Goal: Task Accomplishment & Management: Manage account settings

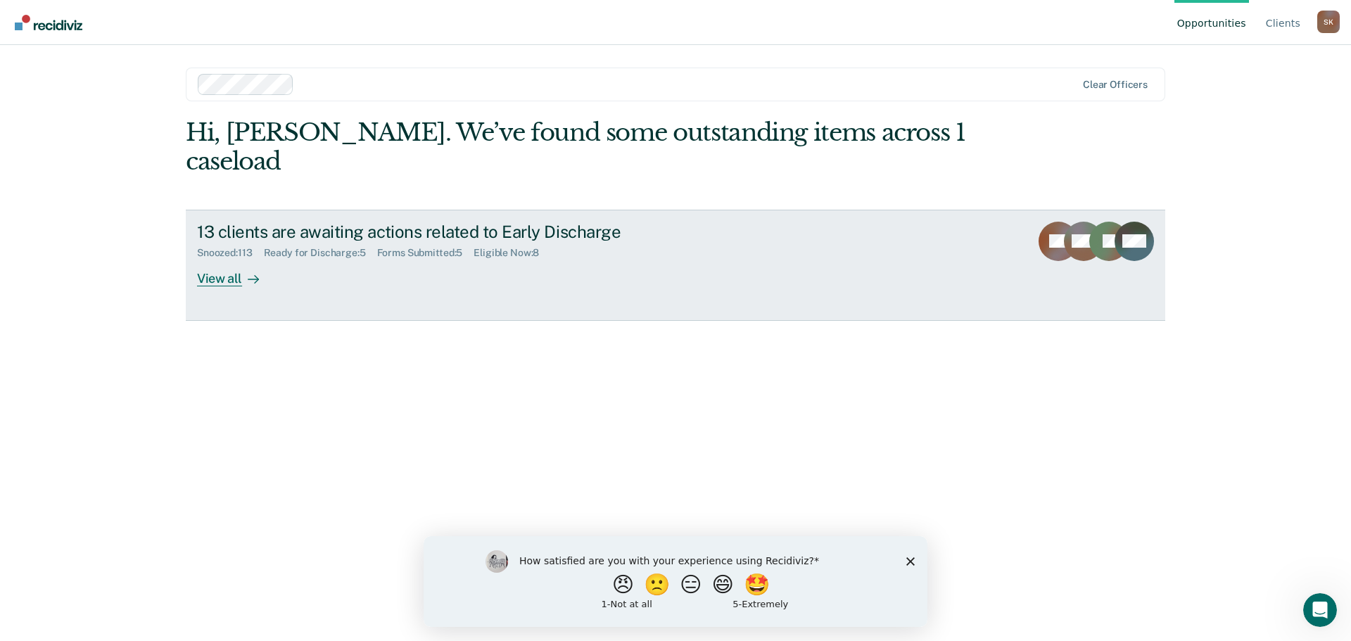
click at [237, 259] on div "View all" at bounding box center [236, 272] width 79 height 27
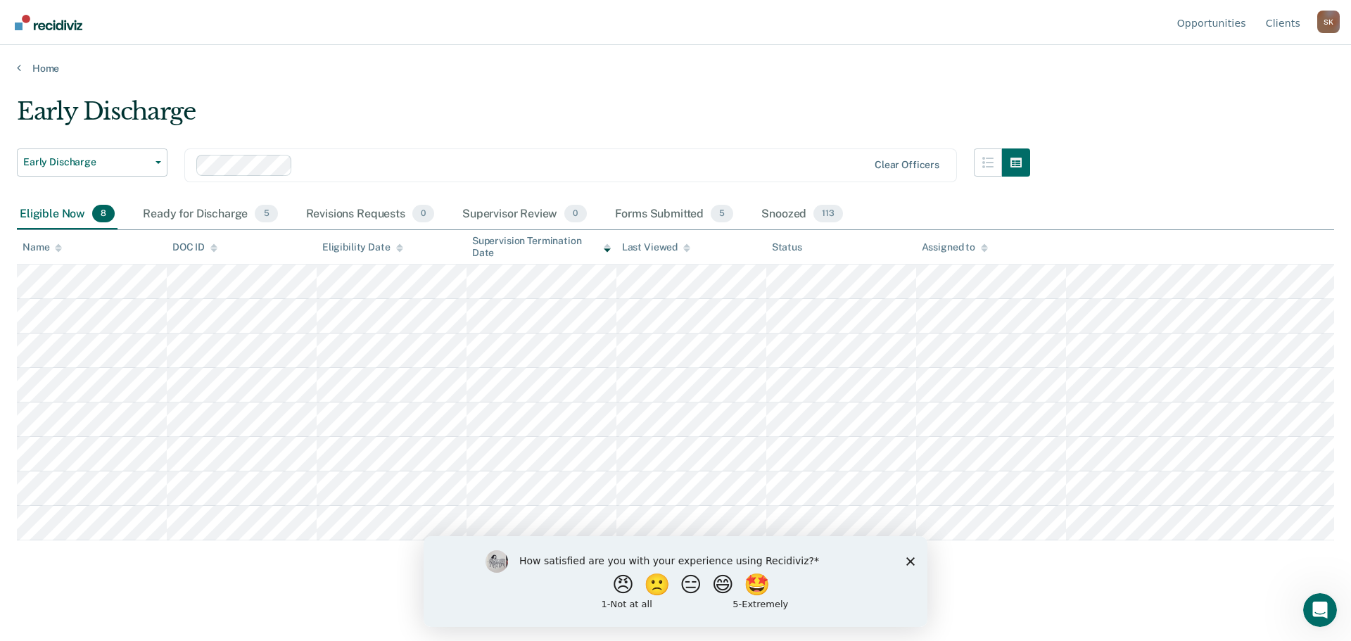
click at [908, 560] on icon "Close survey" at bounding box center [910, 561] width 8 height 8
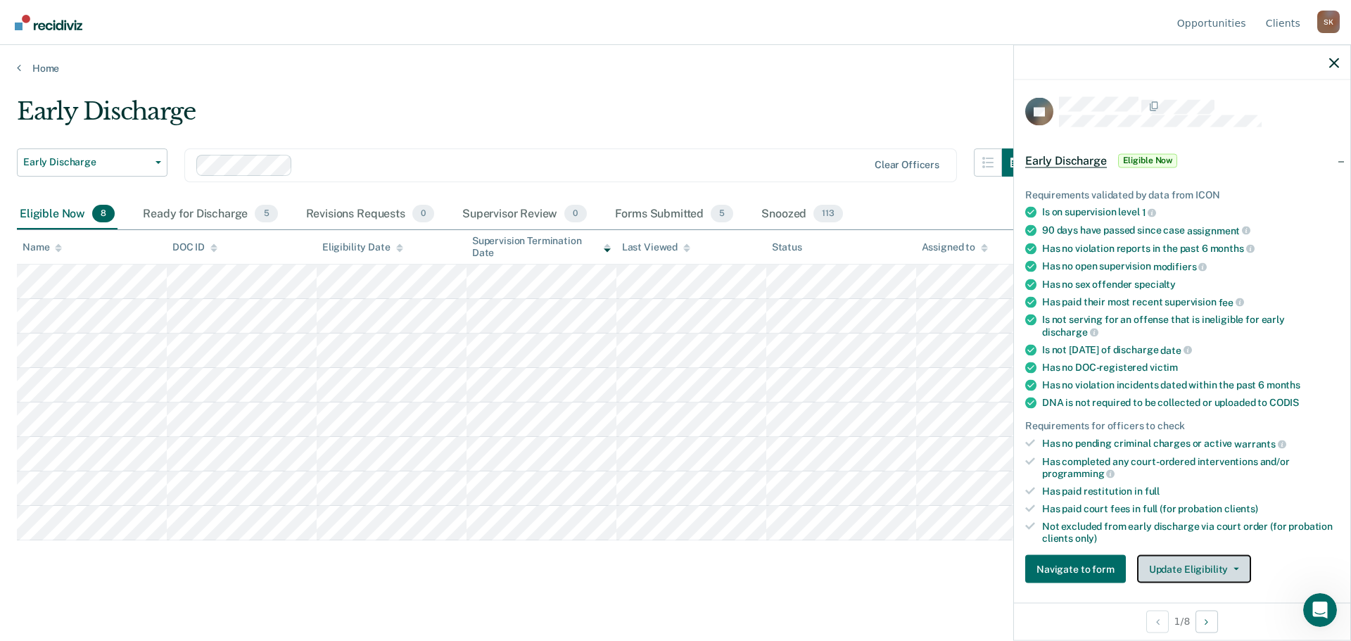
click at [1175, 571] on button "Update Eligibility" at bounding box center [1194, 569] width 114 height 28
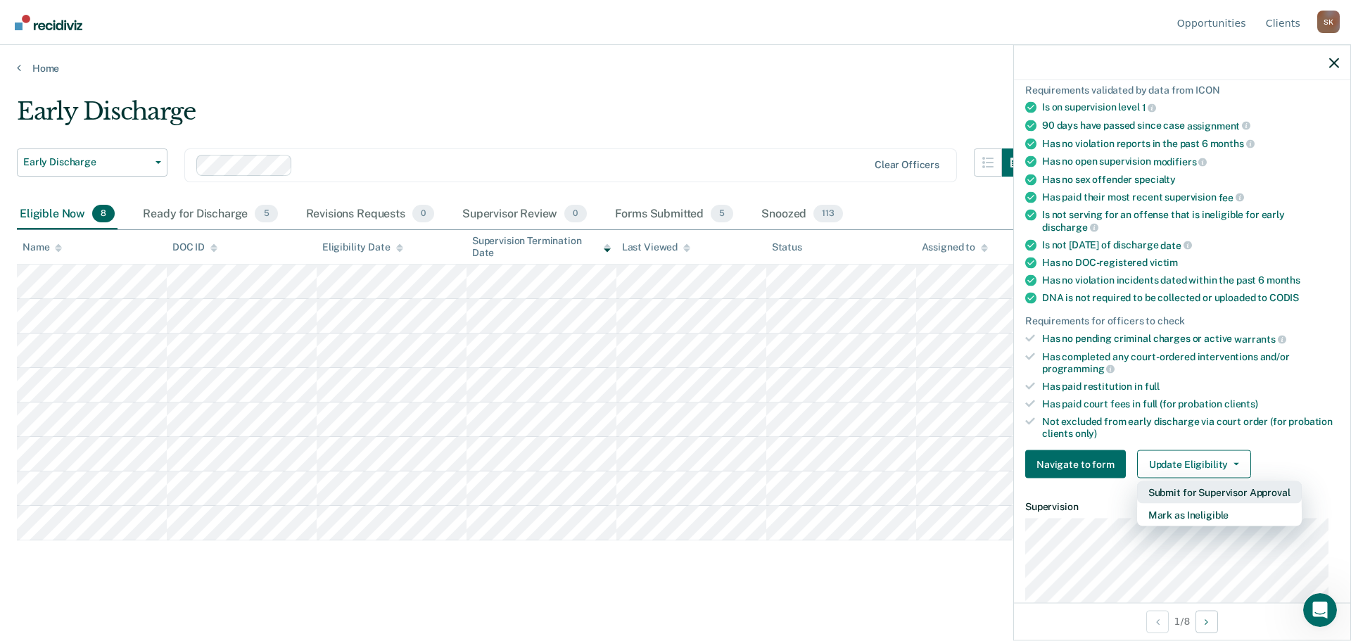
scroll to position [70, 0]
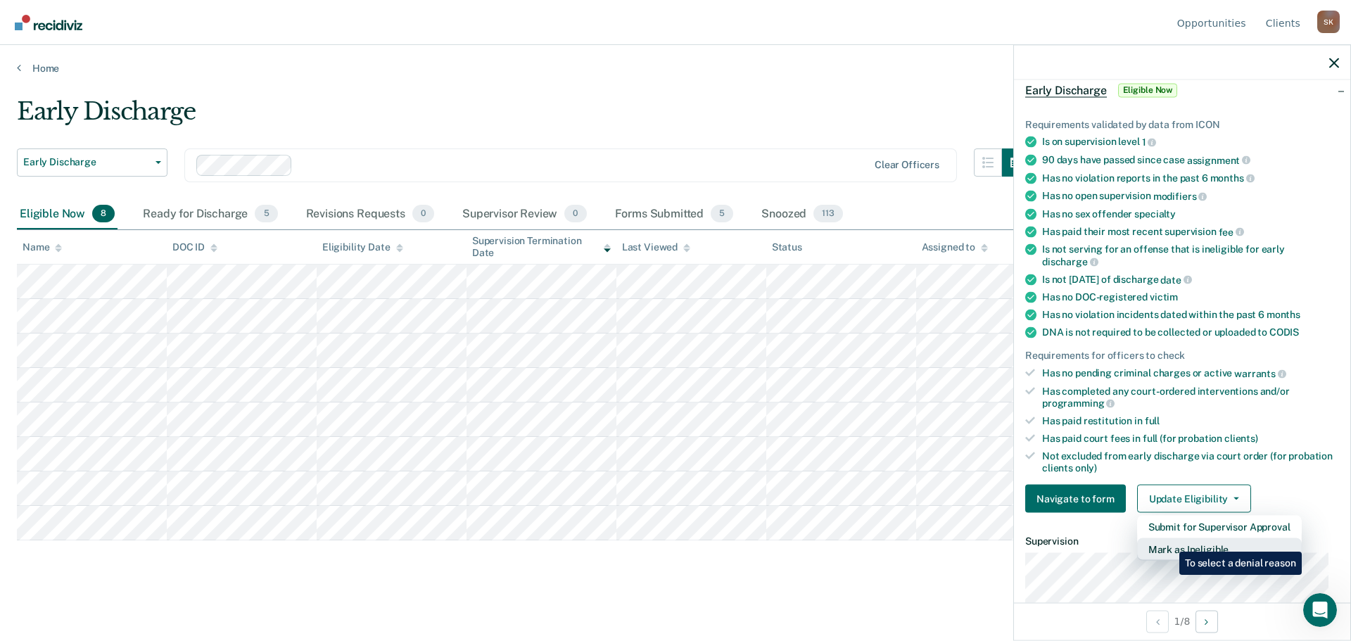
click at [1169, 541] on button "Mark as Ineligible" at bounding box center [1219, 549] width 165 height 23
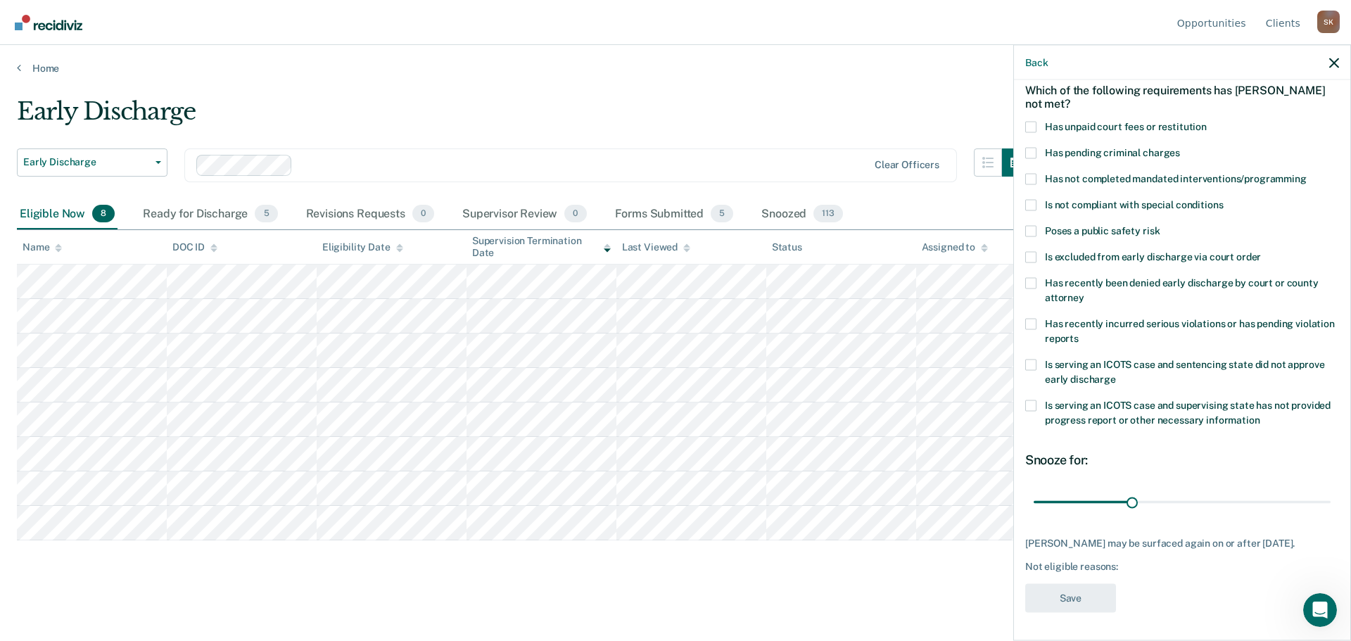
scroll to position [0, 0]
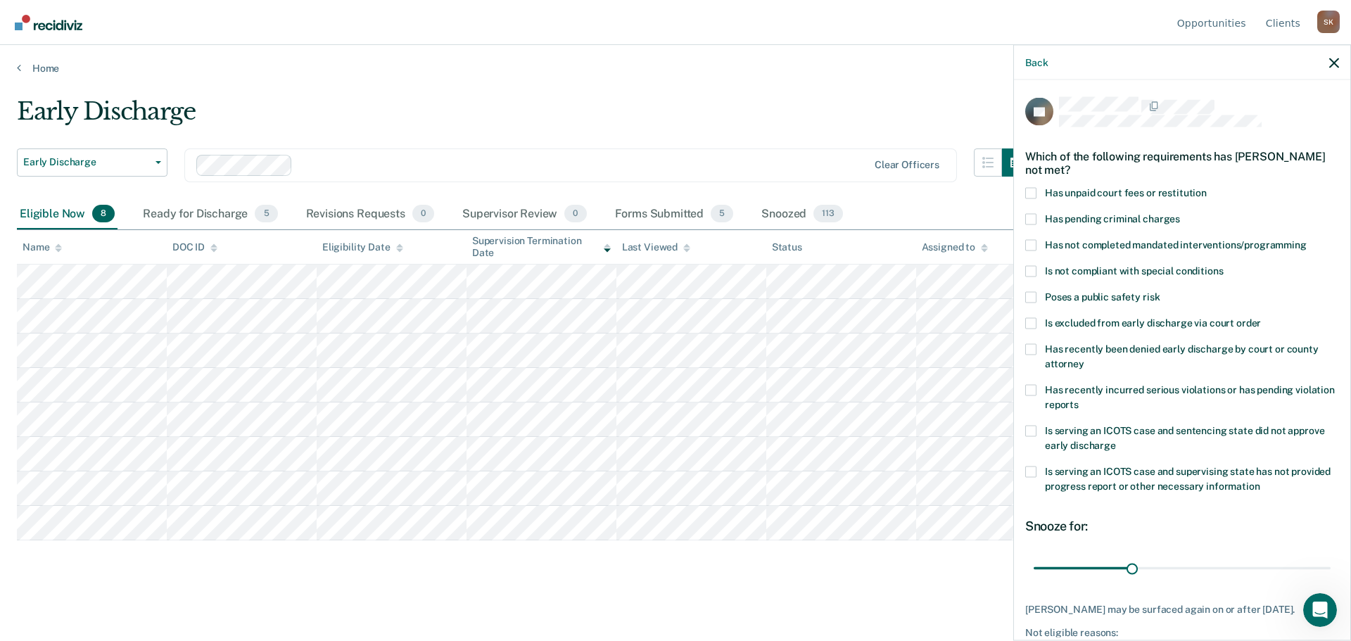
click at [171, 161] on div "Early Discharge Early Discharge Clear officers" at bounding box center [523, 173] width 1013 height 51
click at [125, 166] on span "Early Discharge" at bounding box center [86, 162] width 127 height 12
click at [349, 101] on div "Early Discharge" at bounding box center [523, 117] width 1013 height 40
click at [610, 99] on div "Early Discharge" at bounding box center [523, 117] width 1013 height 40
click at [790, 99] on div "Early Discharge" at bounding box center [523, 117] width 1013 height 40
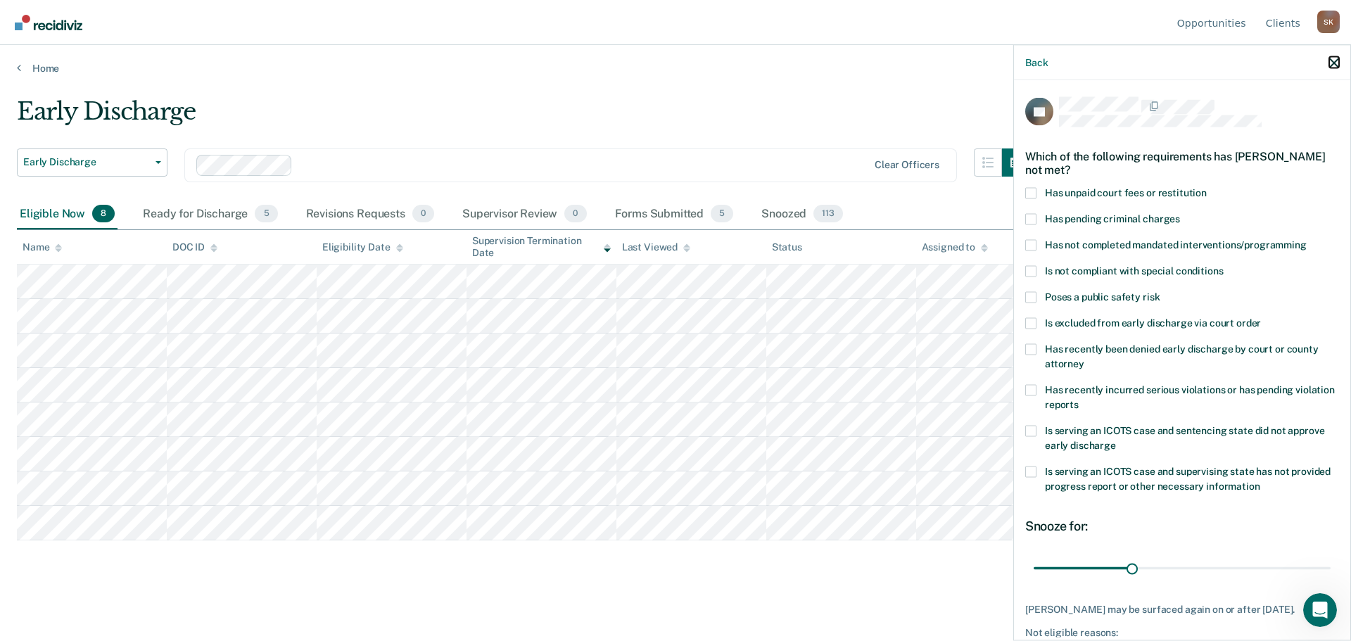
click at [1337, 62] on icon "button" at bounding box center [1334, 63] width 10 height 10
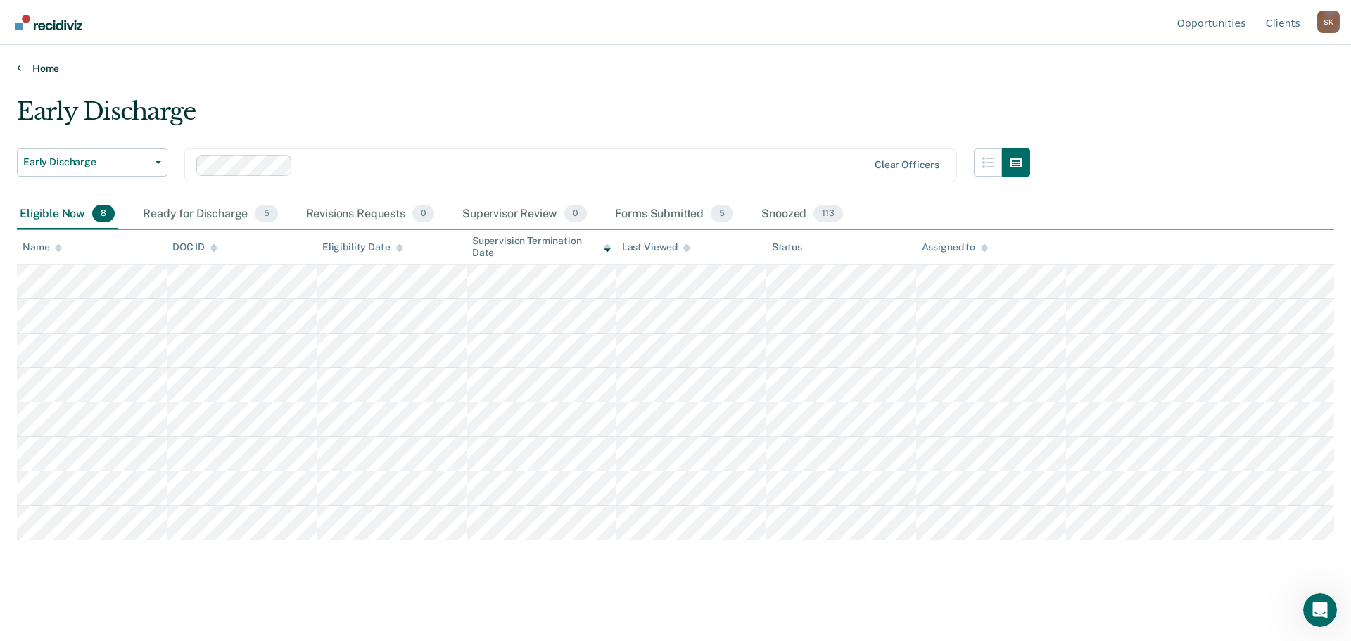
click at [728, 71] on link "Home" at bounding box center [675, 68] width 1317 height 13
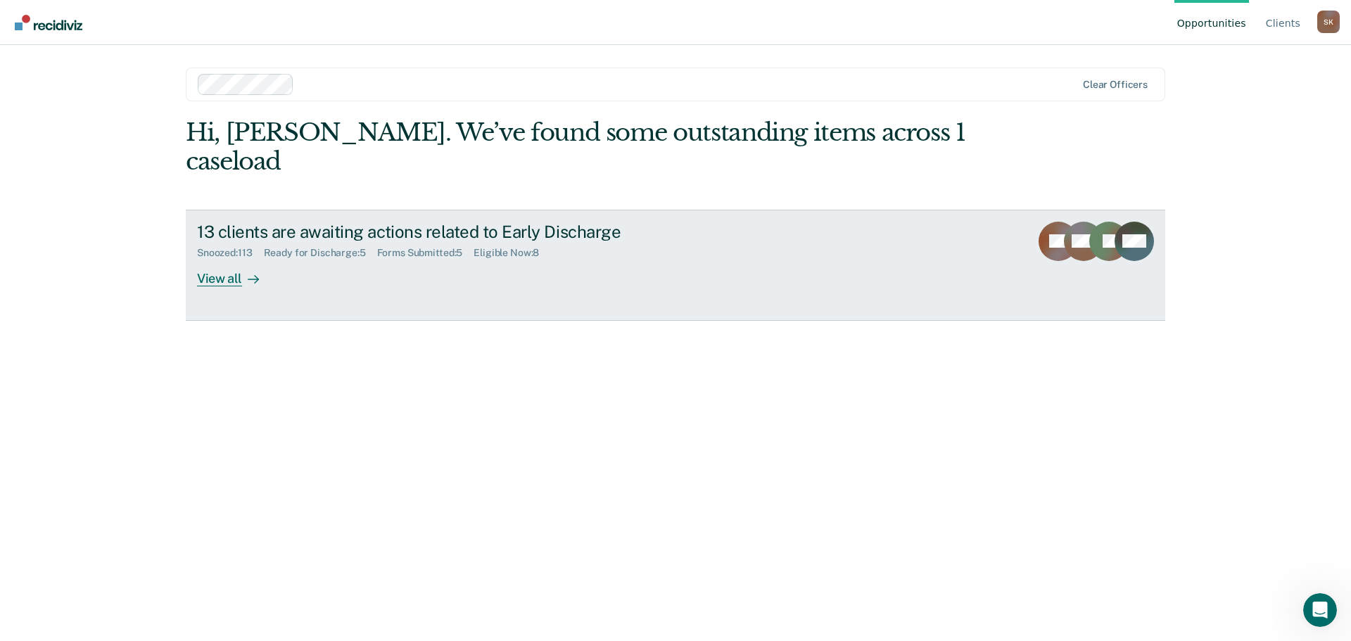
click at [233, 259] on div "View all" at bounding box center [236, 272] width 79 height 27
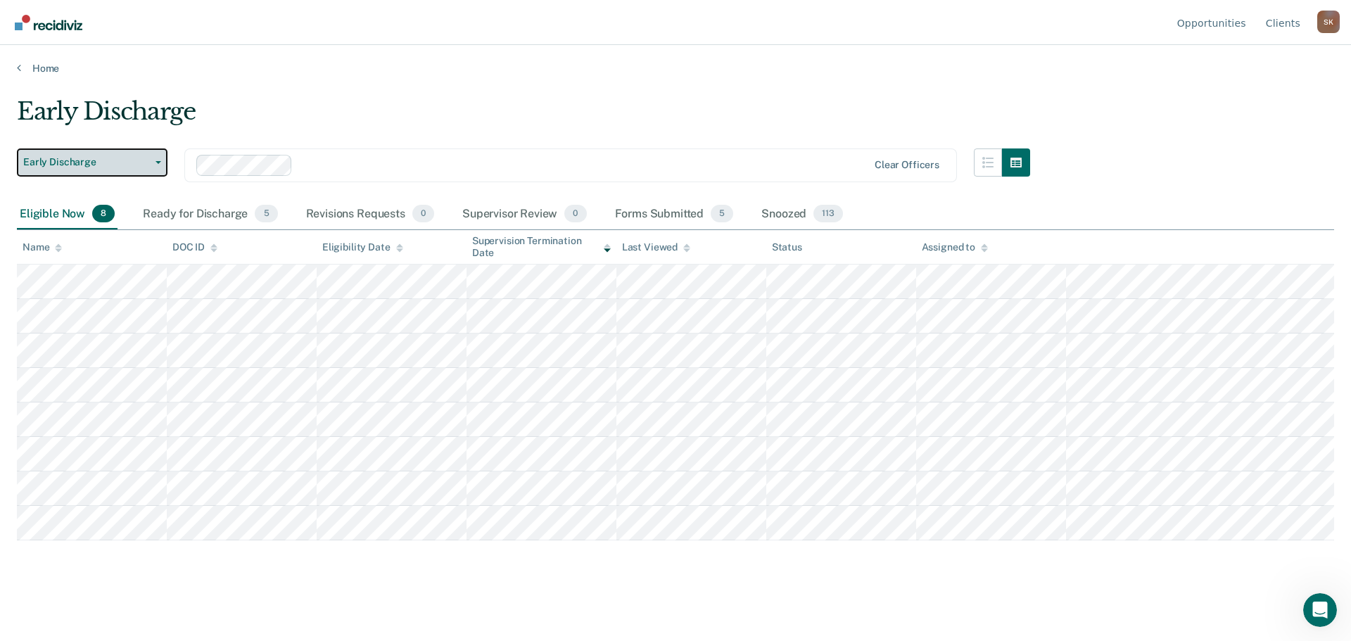
click at [104, 167] on span "Early Discharge" at bounding box center [86, 162] width 127 height 12
click at [401, 82] on main "Early Discharge Early Discharge Early Discharge Clear officers Eligible Now 8 R…" at bounding box center [675, 356] width 1351 height 562
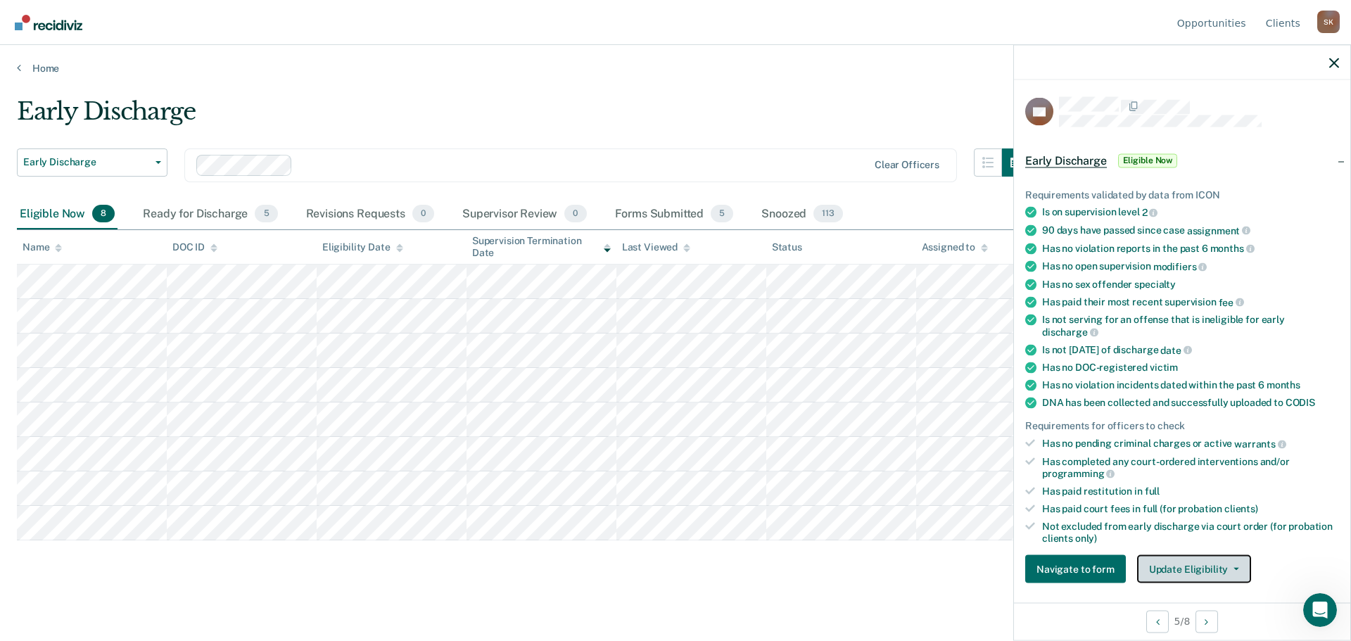
click at [1165, 559] on button "Update Eligibility" at bounding box center [1194, 569] width 114 height 28
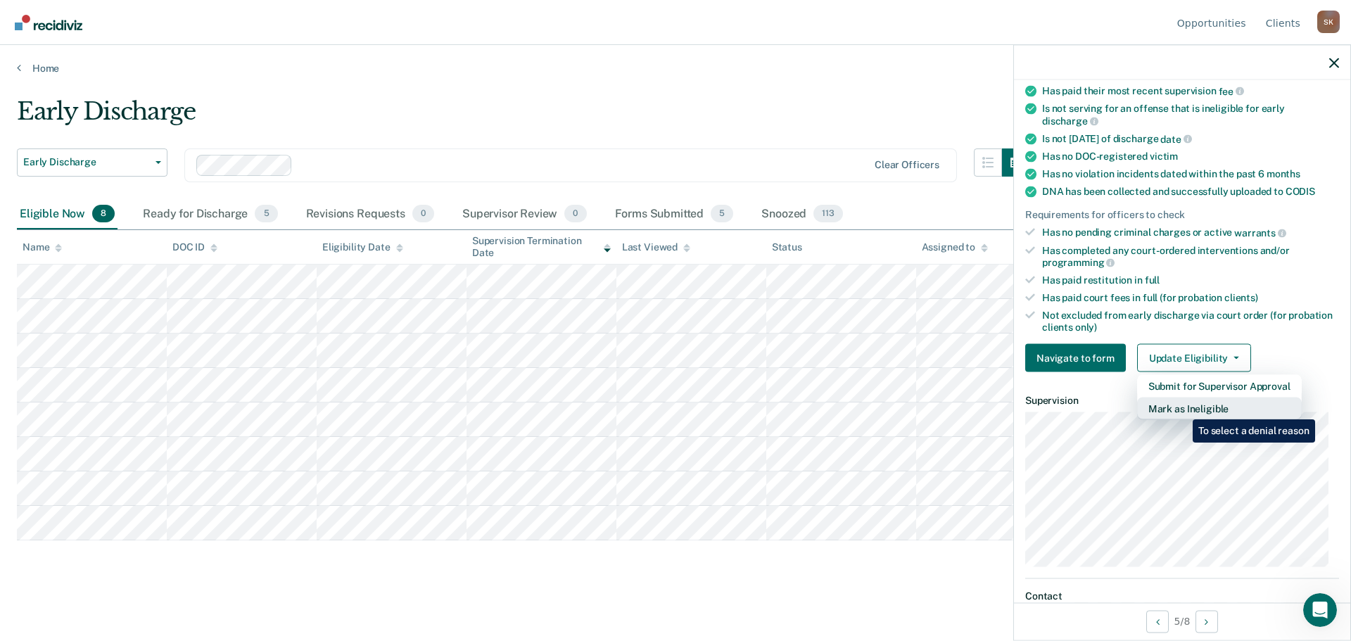
click at [1182, 409] on button "Mark as Ineligible" at bounding box center [1219, 409] width 165 height 23
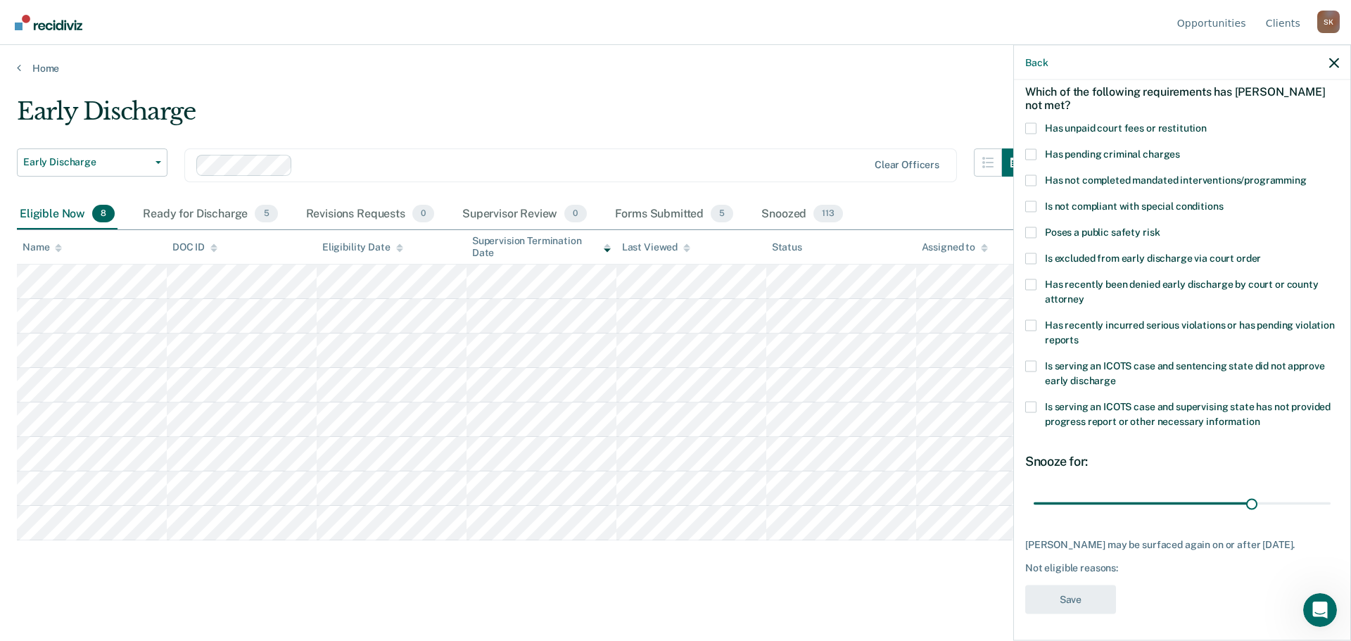
click at [1031, 156] on span at bounding box center [1030, 153] width 11 height 11
click at [1180, 148] on input "Has pending criminal charges" at bounding box center [1180, 148] width 0 height 0
click at [1034, 148] on span at bounding box center [1030, 153] width 11 height 11
click at [1180, 148] on input "Has pending criminal charges" at bounding box center [1180, 148] width 0 height 0
click at [1034, 132] on span at bounding box center [1030, 127] width 11 height 11
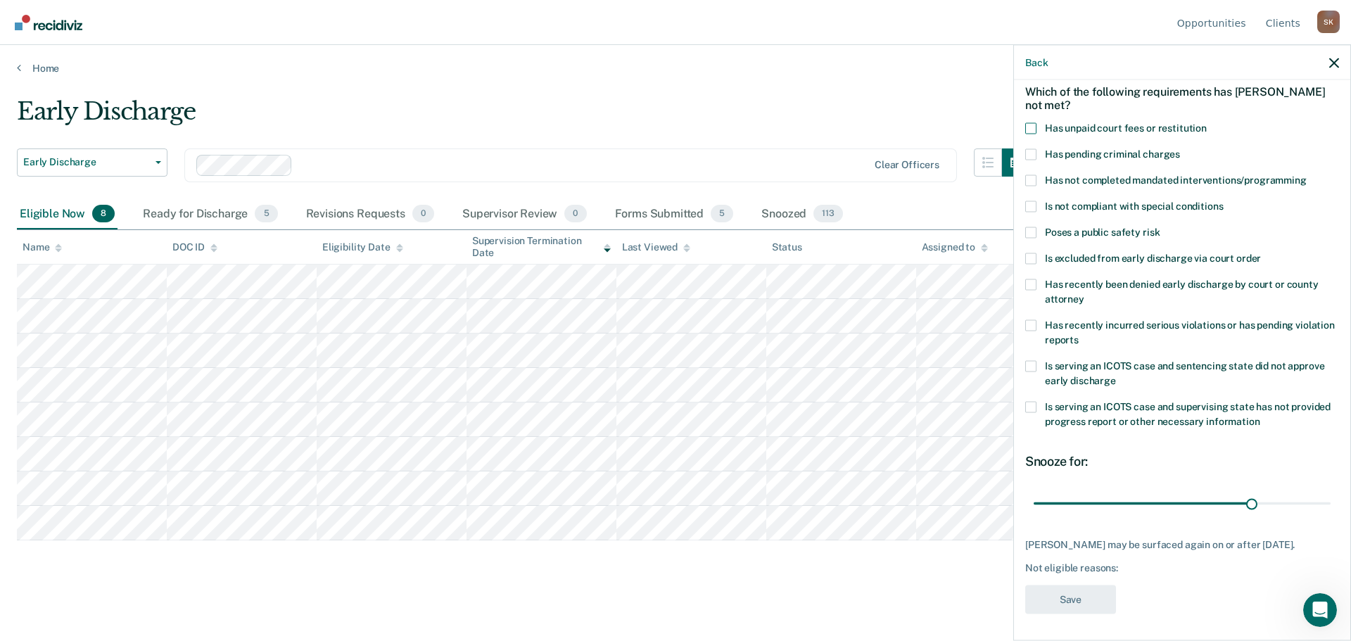
click at [1207, 122] on input "Has unpaid court fees or restitution" at bounding box center [1207, 122] width 0 height 0
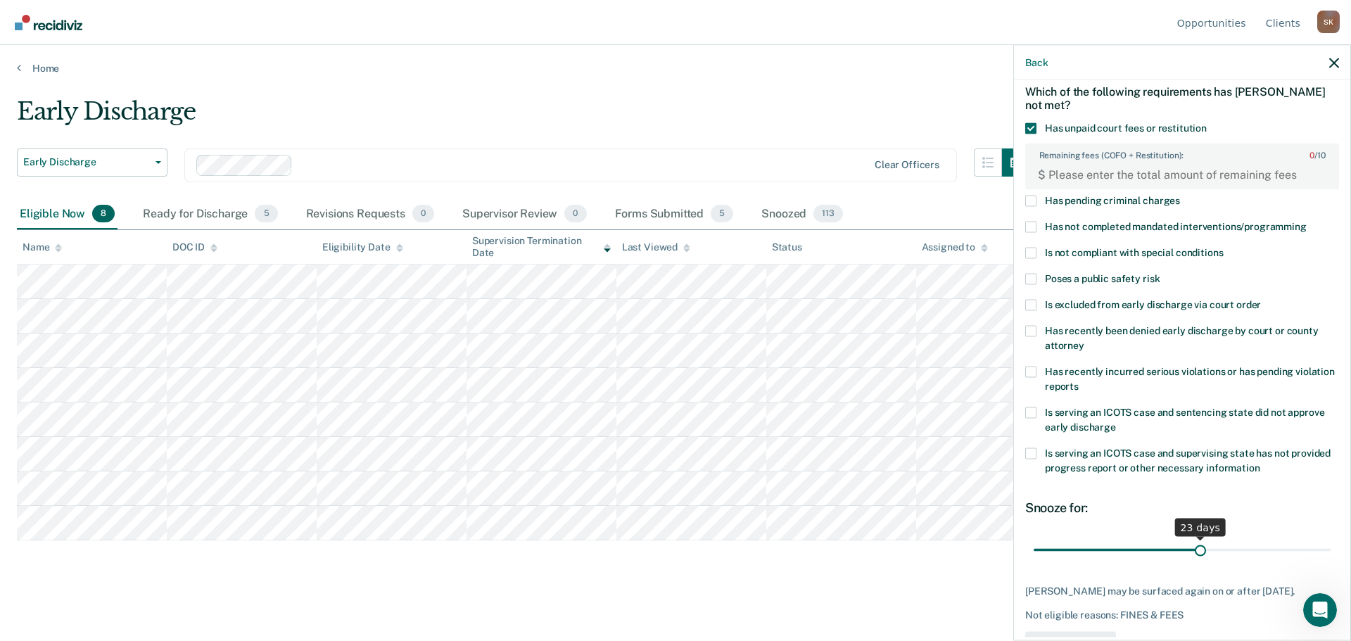
drag, startPoint x: 1246, startPoint y: 551, endPoint x: 1193, endPoint y: 549, distance: 52.8
type input "23"
click at [1193, 549] on input "range" at bounding box center [1182, 550] width 297 height 25
click at [1025, 129] on span at bounding box center [1030, 127] width 11 height 11
click at [1207, 122] on input "Has unpaid court fees or restitution" at bounding box center [1207, 122] width 0 height 0
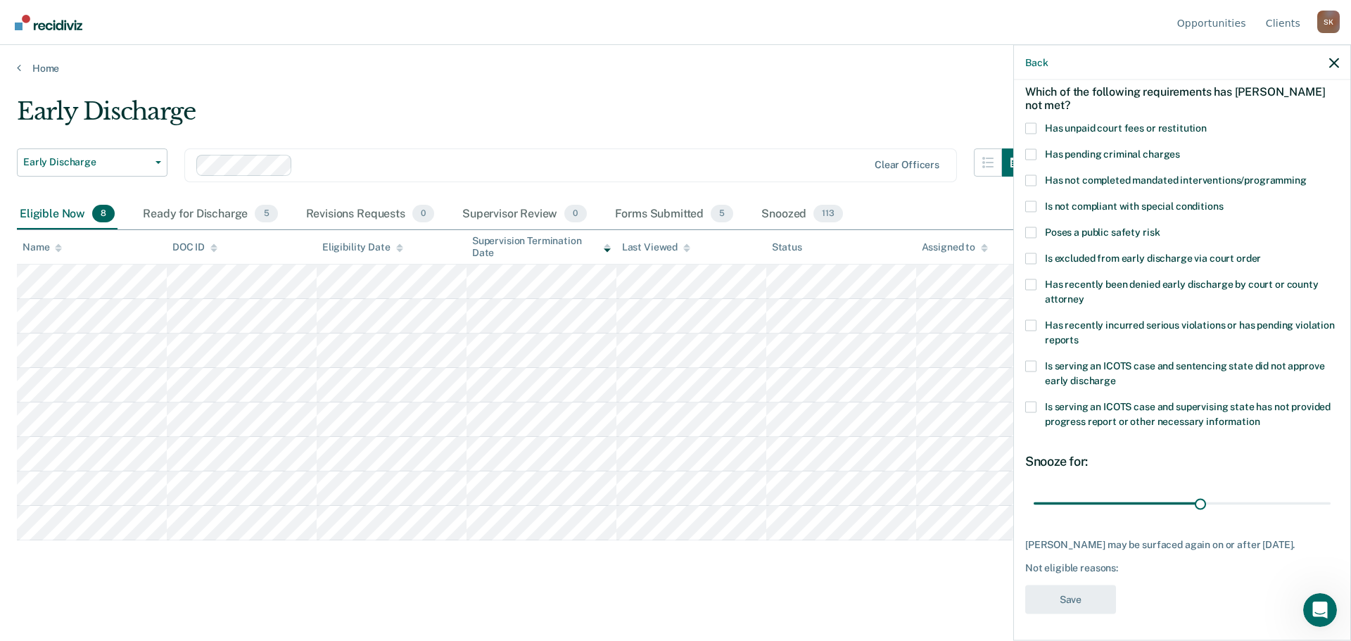
click at [1032, 282] on span at bounding box center [1030, 284] width 11 height 11
click at [1084, 293] on input "Has recently been denied early discharge by court or county attorney" at bounding box center [1084, 293] width 0 height 0
click at [1032, 282] on span at bounding box center [1030, 284] width 11 height 11
click at [1084, 293] on input "Has recently been denied early discharge by court or county attorney" at bounding box center [1084, 293] width 0 height 0
click at [1033, 261] on span at bounding box center [1030, 258] width 11 height 11
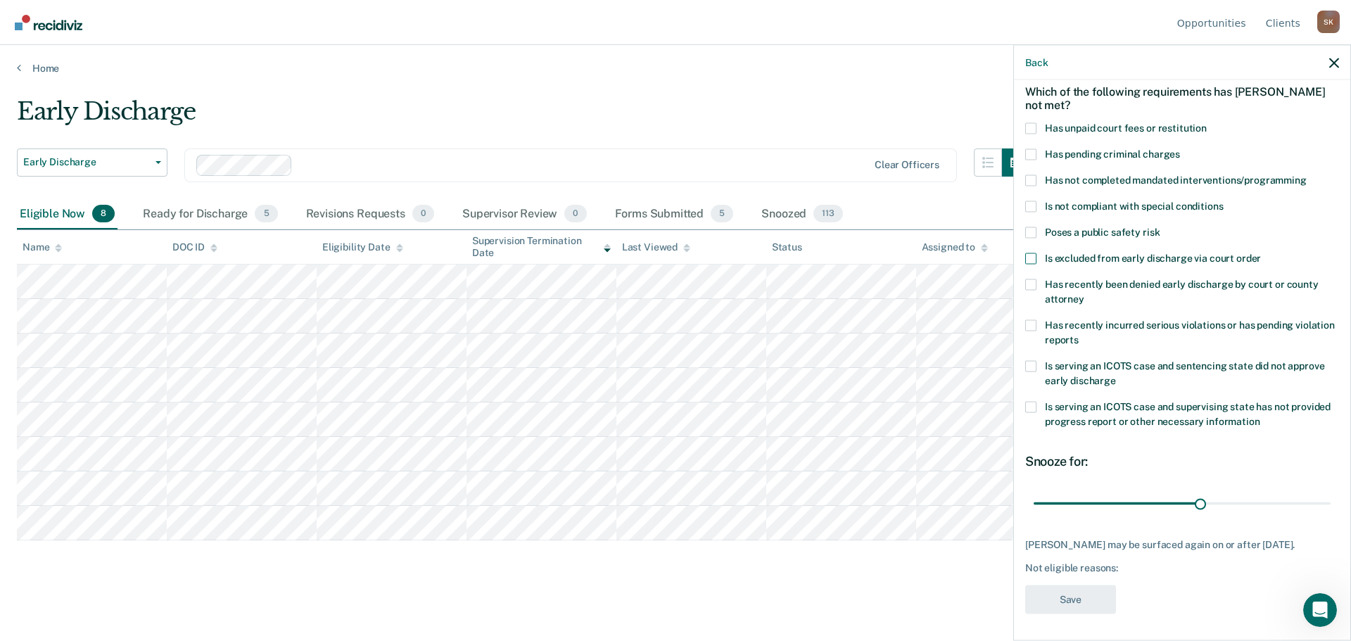
click at [1261, 253] on input "Is excluded from early discharge via court order" at bounding box center [1261, 253] width 0 height 0
click at [1033, 261] on span at bounding box center [1030, 258] width 11 height 11
click at [1261, 253] on input "Is excluded from early discharge via court order" at bounding box center [1261, 253] width 0 height 0
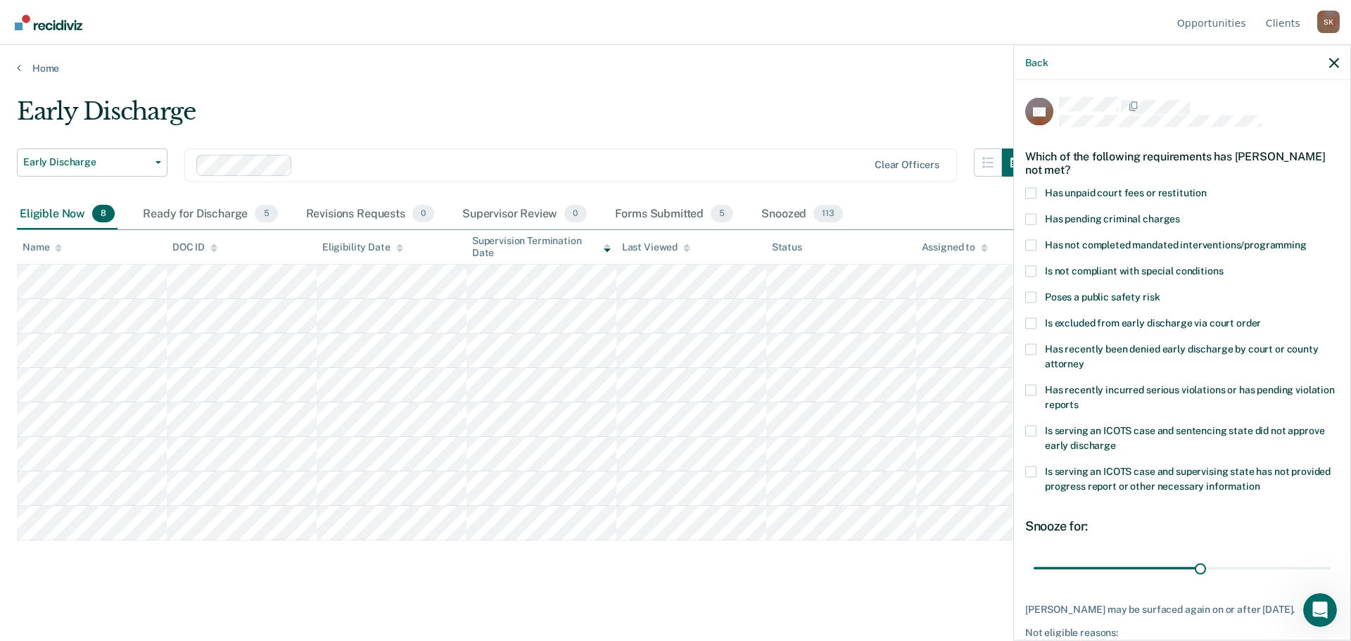
click at [1327, 65] on div "Back" at bounding box center [1182, 62] width 336 height 35
click at [1331, 63] on icon "button" at bounding box center [1334, 63] width 10 height 10
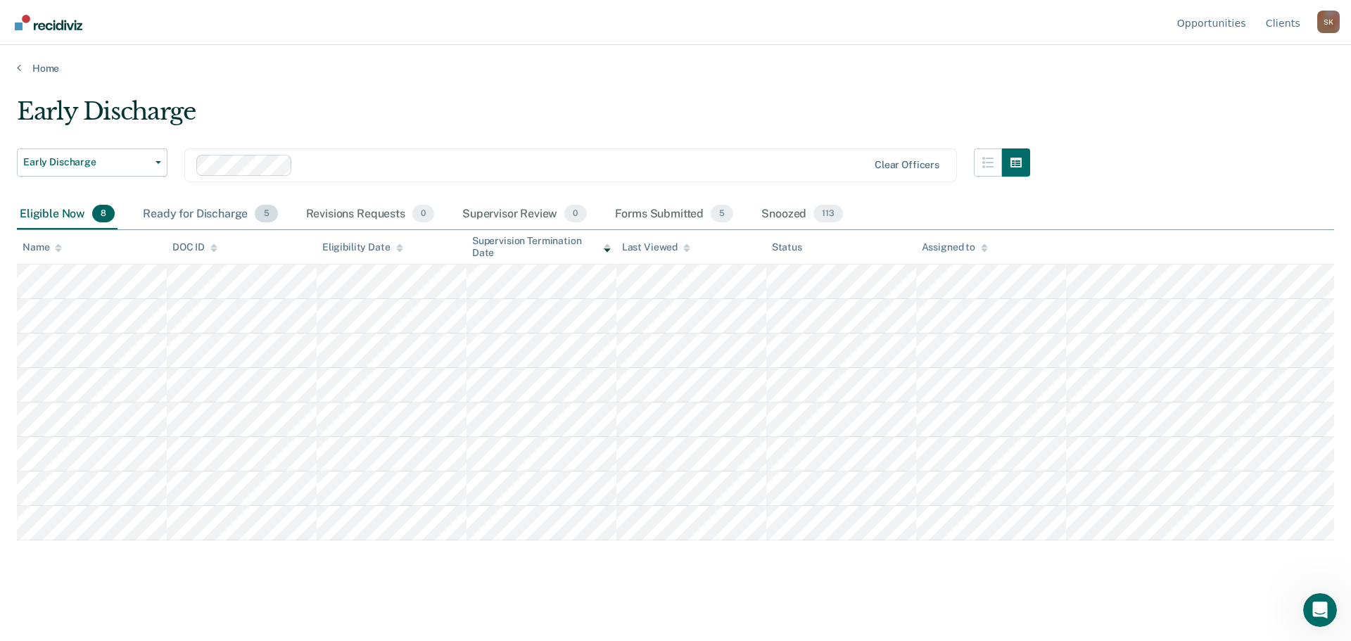
click at [193, 212] on div "Ready for Discharge 5" at bounding box center [210, 214] width 140 height 31
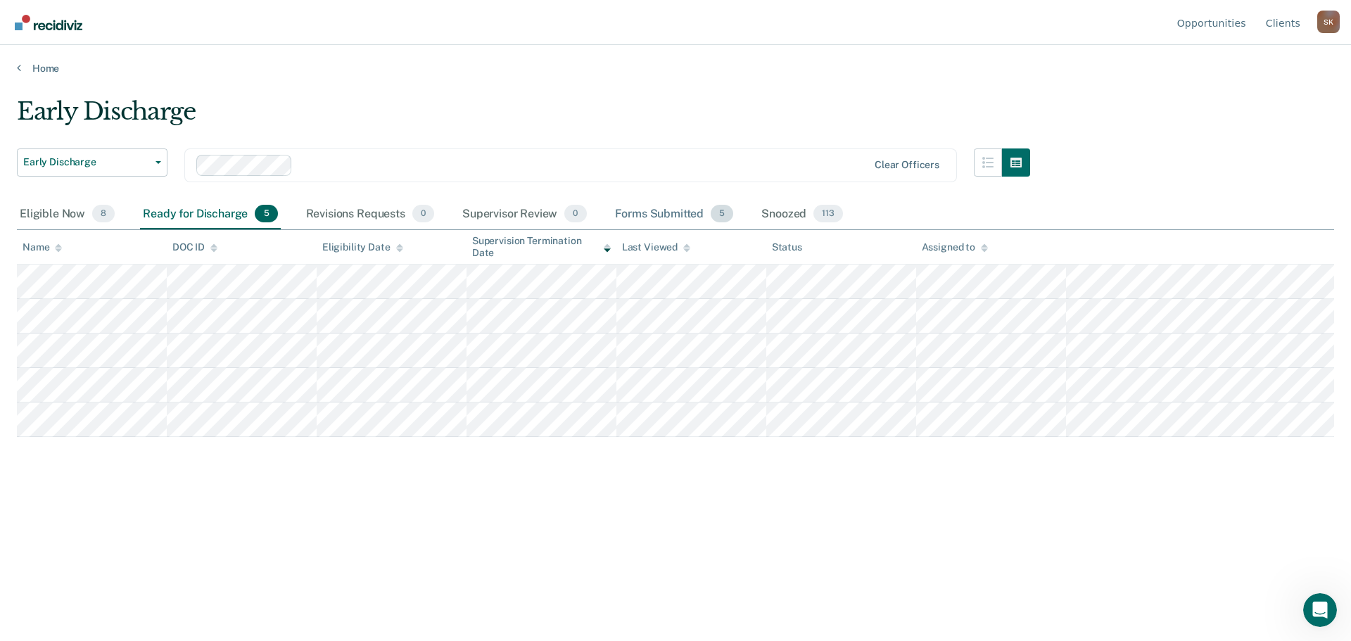
click at [665, 218] on div "Forms Submitted 5" at bounding box center [674, 214] width 125 height 31
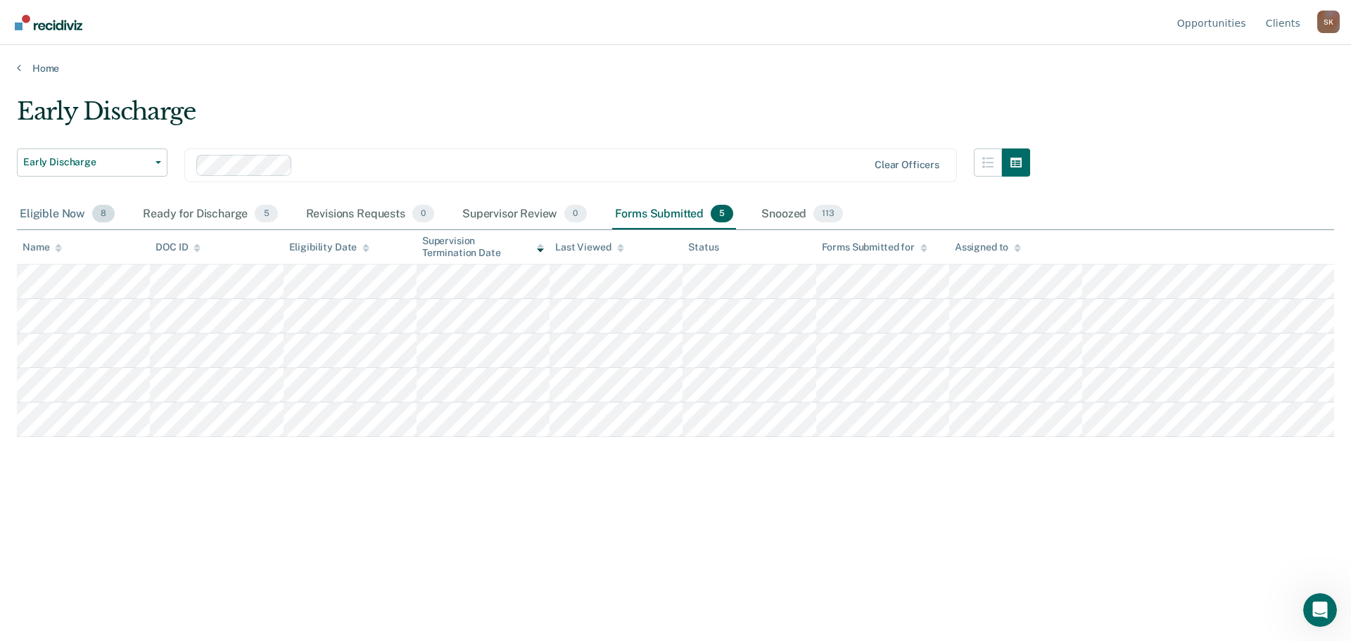
click at [53, 203] on div "Eligible Now 8" at bounding box center [67, 214] width 101 height 31
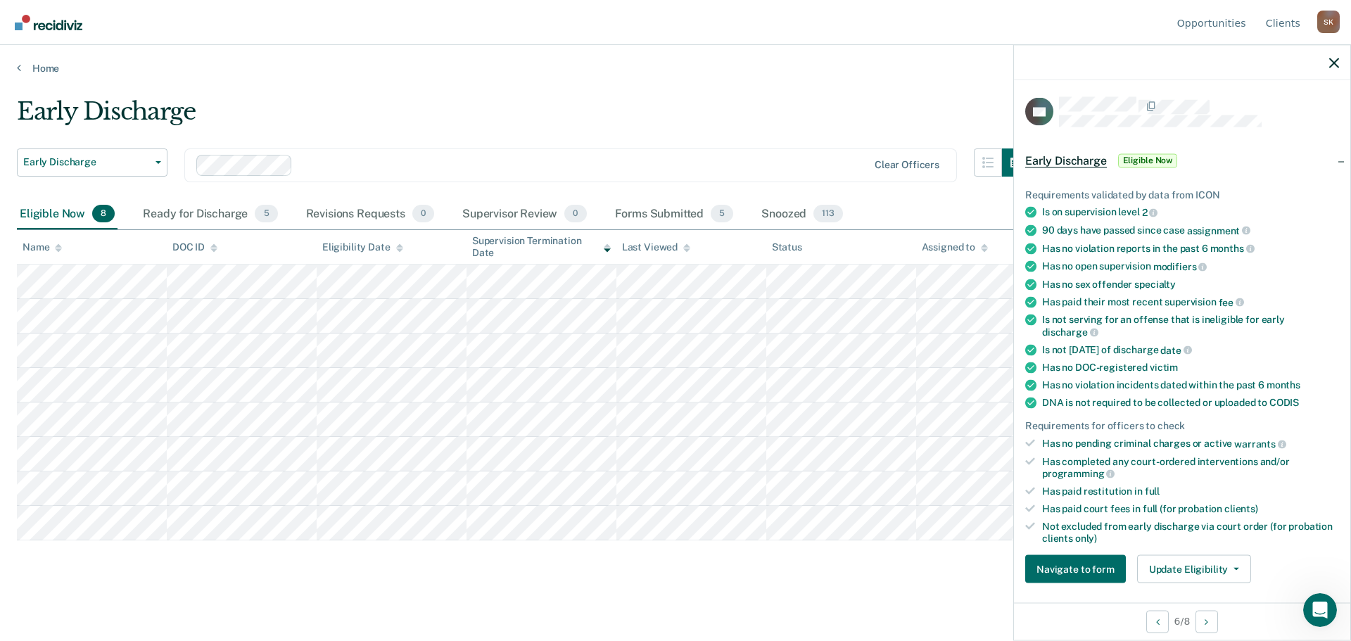
scroll to position [70, 0]
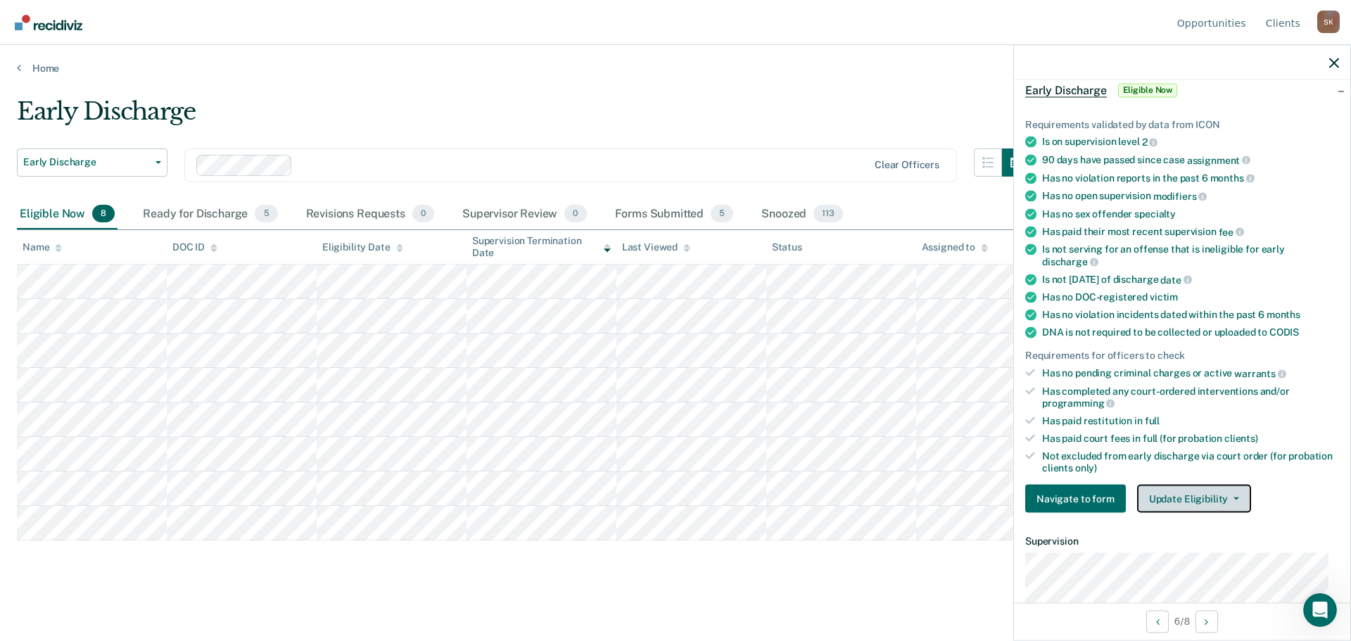
click at [1183, 491] on button "Update Eligibility" at bounding box center [1194, 499] width 114 height 28
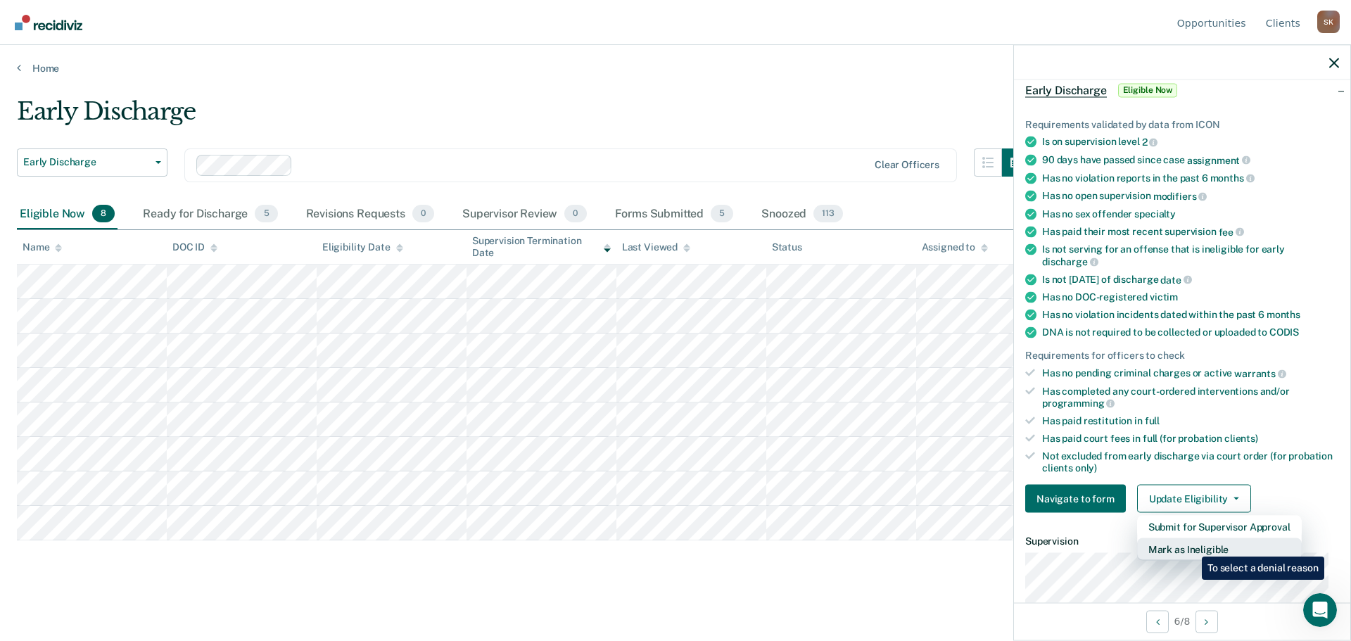
click at [1191, 546] on button "Mark as Ineligible" at bounding box center [1219, 549] width 165 height 23
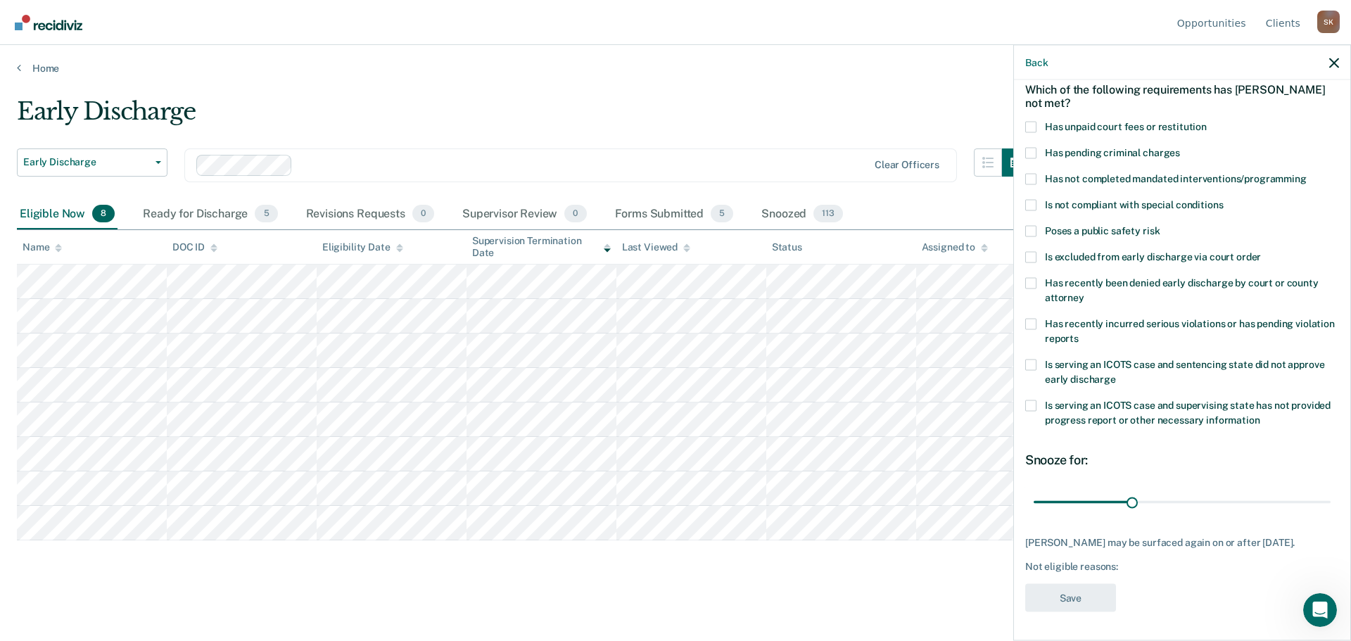
scroll to position [65, 0]
click at [1034, 124] on span at bounding box center [1030, 127] width 11 height 11
click at [1207, 122] on input "Has unpaid court fees or restitution" at bounding box center [1207, 122] width 0 height 0
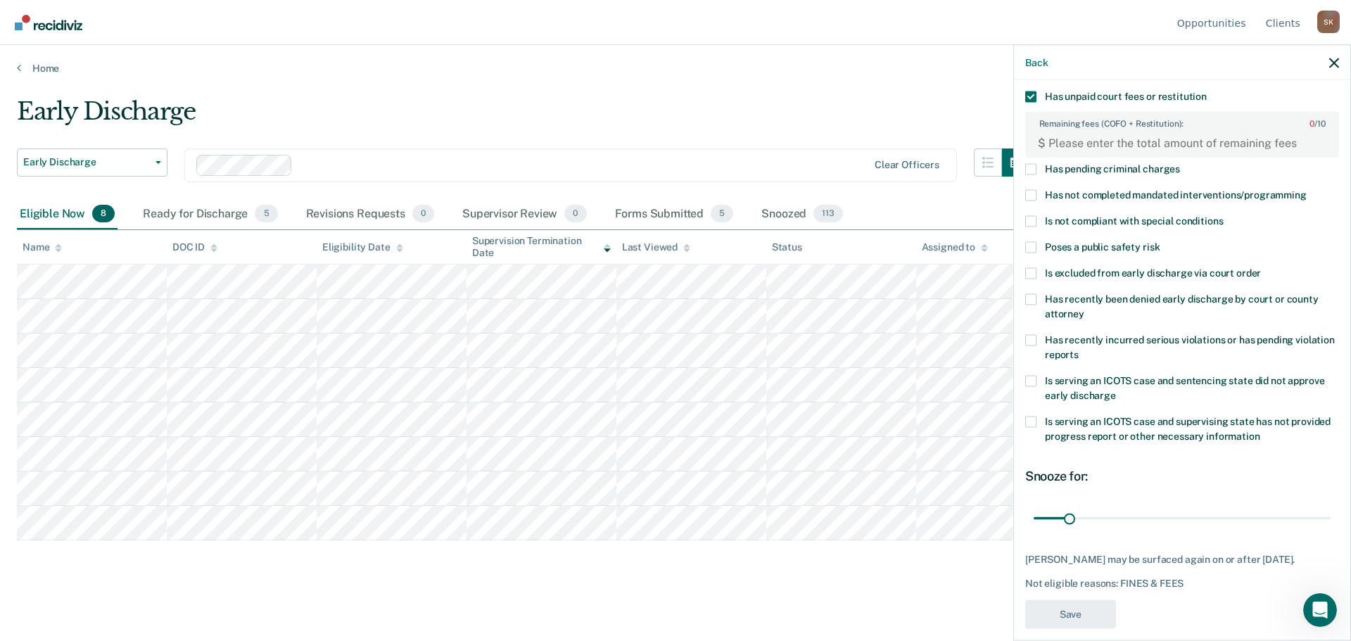
scroll to position [112, 0]
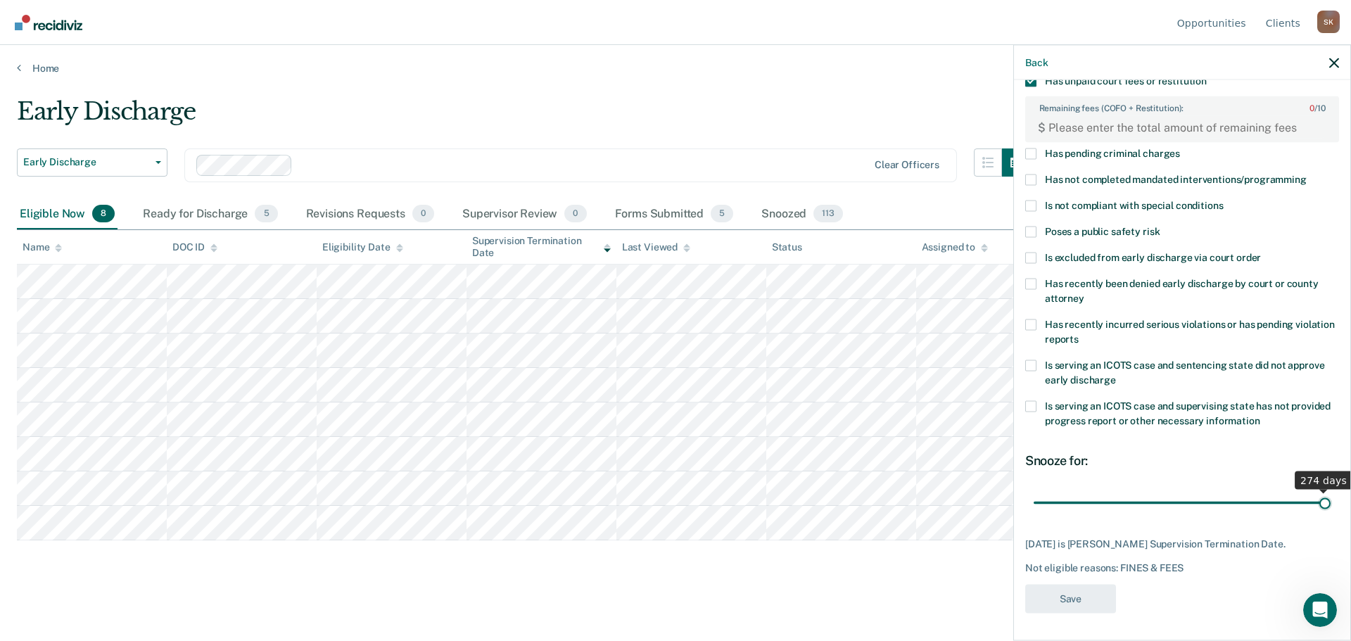
drag, startPoint x: 1072, startPoint y: 500, endPoint x: 1334, endPoint y: 494, distance: 262.6
type input "274"
click at [1331, 494] on input "range" at bounding box center [1182, 503] width 297 height 25
click at [1331, 65] on icon "button" at bounding box center [1334, 63] width 10 height 10
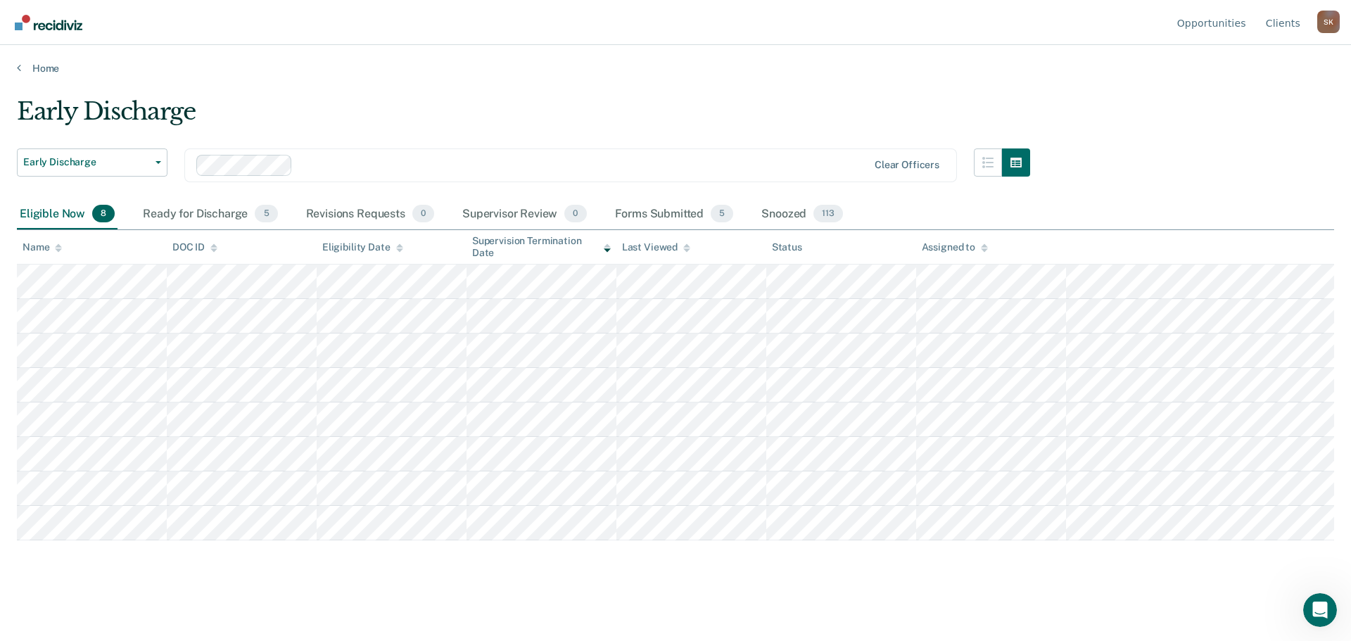
click at [873, 82] on main "Early Discharge Early Discharge Early Discharge Clear officers Eligible Now 8 R…" at bounding box center [675, 356] width 1351 height 562
click at [163, 220] on div "Ready for Discharge 5" at bounding box center [210, 214] width 140 height 31
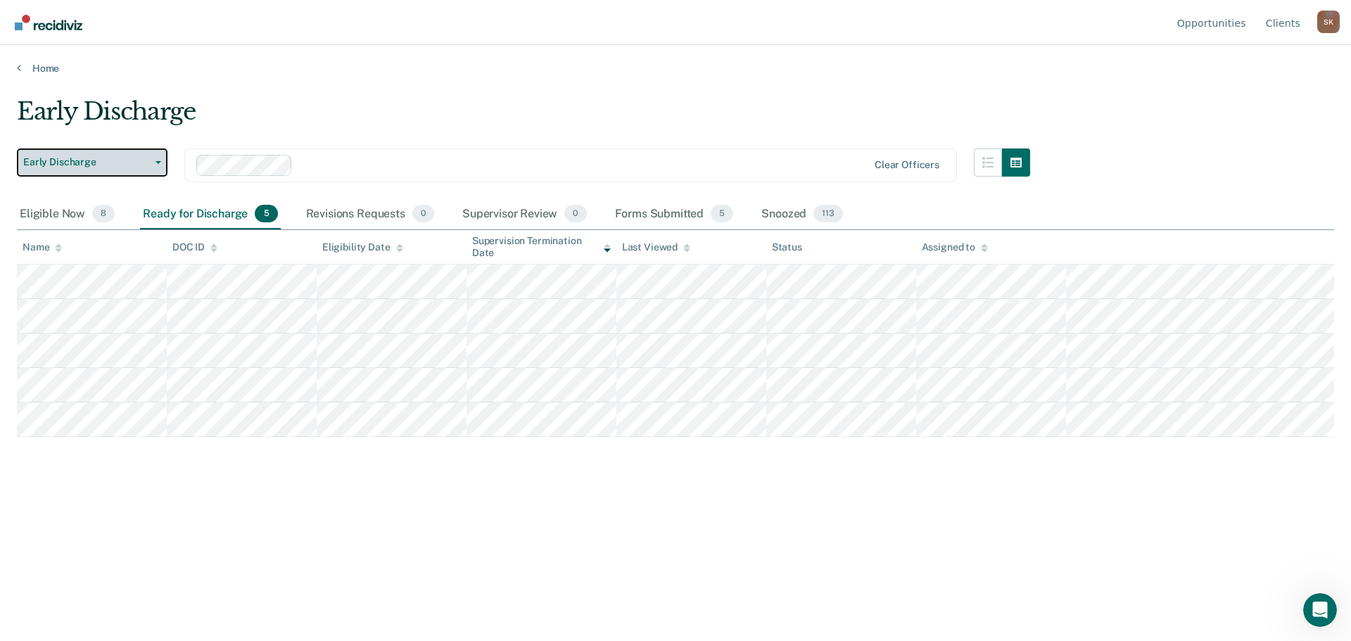
click at [94, 150] on button "Early Discharge" at bounding box center [92, 162] width 151 height 28
click at [367, 113] on div "Early Discharge" at bounding box center [523, 117] width 1013 height 40
